Goal: Answer question/provide support

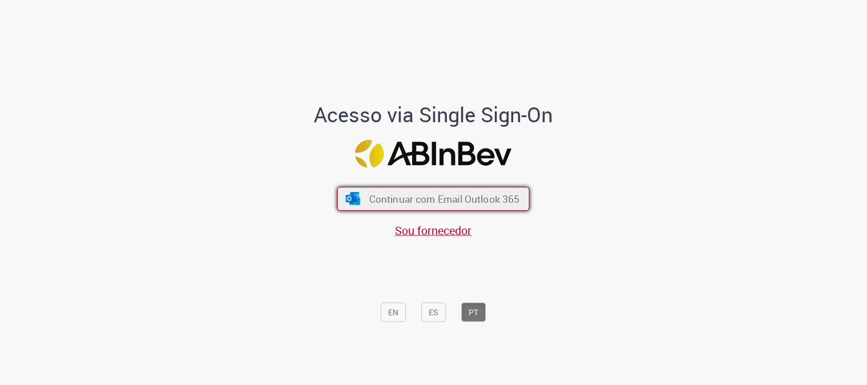
click at [450, 207] on button "Continuar com Email Outlook 365" at bounding box center [433, 199] width 193 height 24
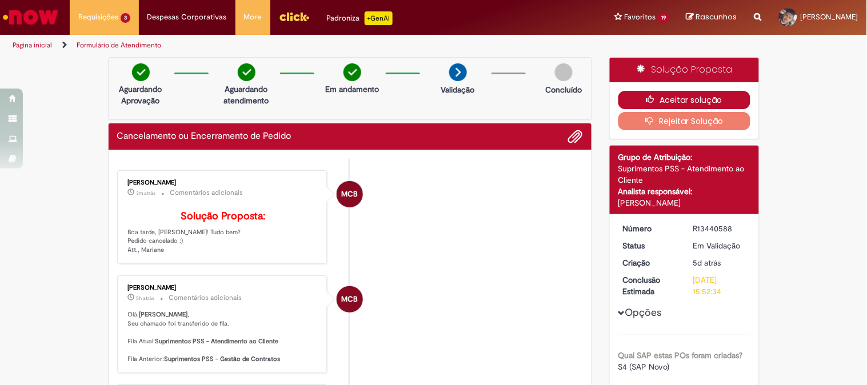
click at [673, 105] on button "Aceitar solução" at bounding box center [684, 100] width 132 height 18
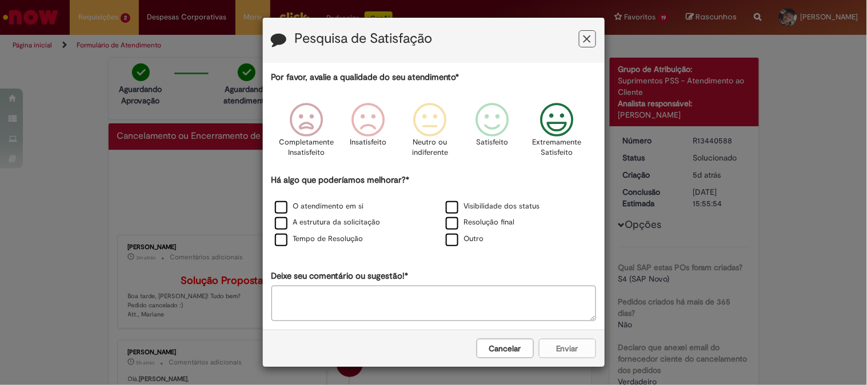
click at [539, 127] on icon "Feedback" at bounding box center [556, 120] width 43 height 34
click at [461, 227] on label "Resolução final" at bounding box center [480, 222] width 69 height 11
click at [449, 228] on label "Resolução final" at bounding box center [480, 222] width 69 height 11
click at [547, 345] on button "Enviar" at bounding box center [567, 348] width 57 height 19
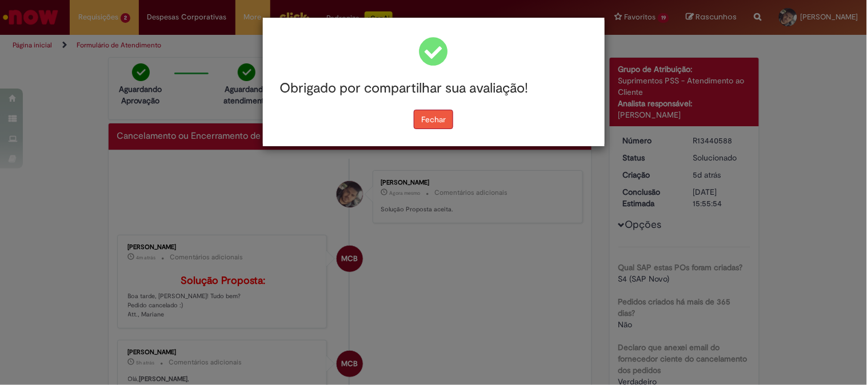
click at [435, 118] on button "Fechar" at bounding box center [433, 119] width 39 height 19
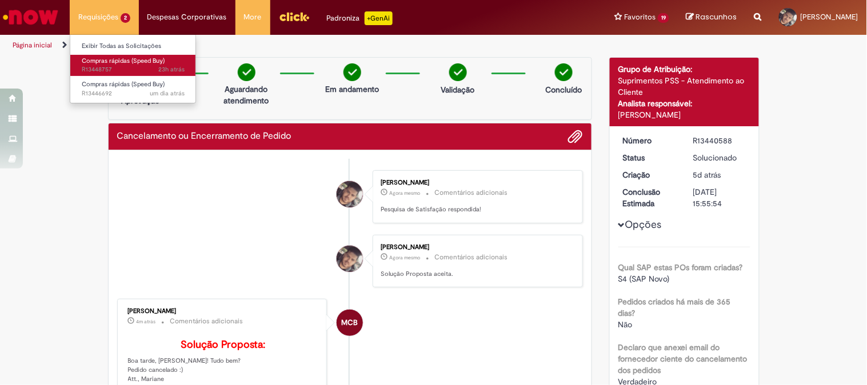
click at [104, 57] on span "Compras rápidas (Speed Buy)" at bounding box center [123, 61] width 83 height 9
